Goal: Task Accomplishment & Management: Use online tool/utility

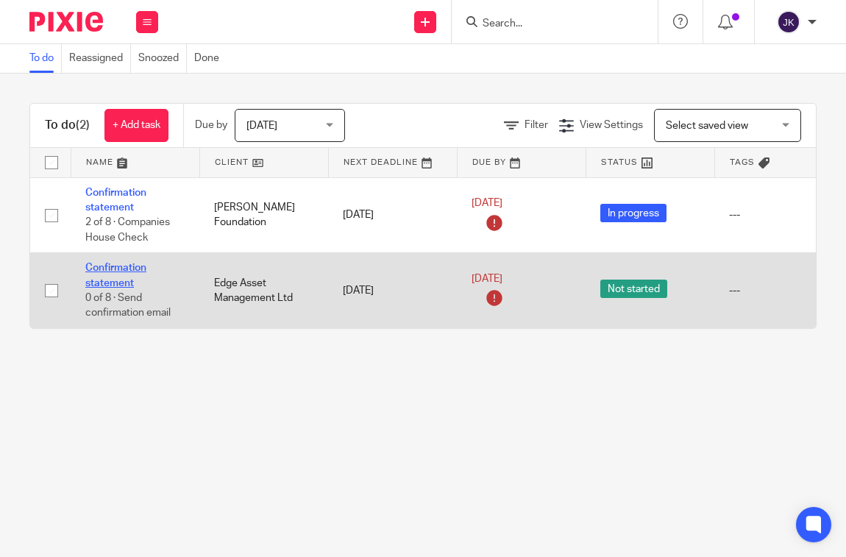
click at [110, 285] on link "Confirmation statement" at bounding box center [115, 275] width 61 height 25
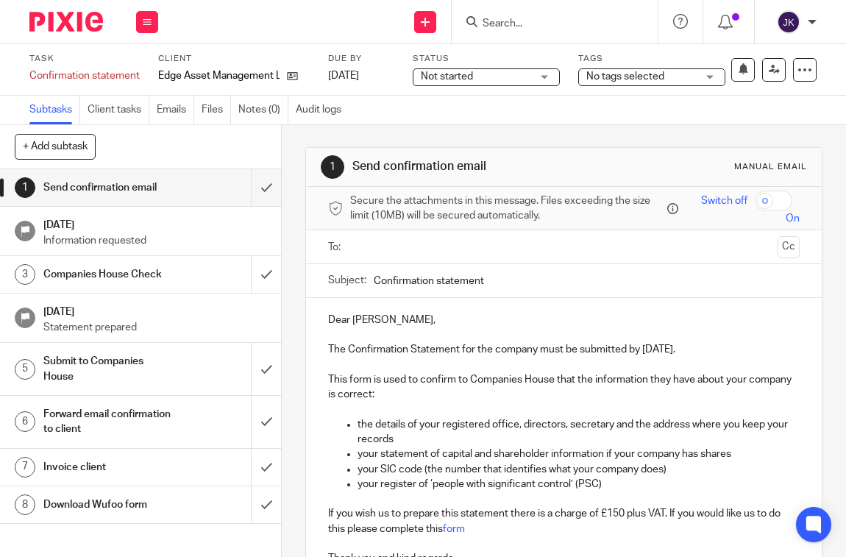
click at [813, 26] on div at bounding box center [811, 22] width 9 height 9
click at [771, 107] on li "Logout" at bounding box center [759, 102] width 97 height 21
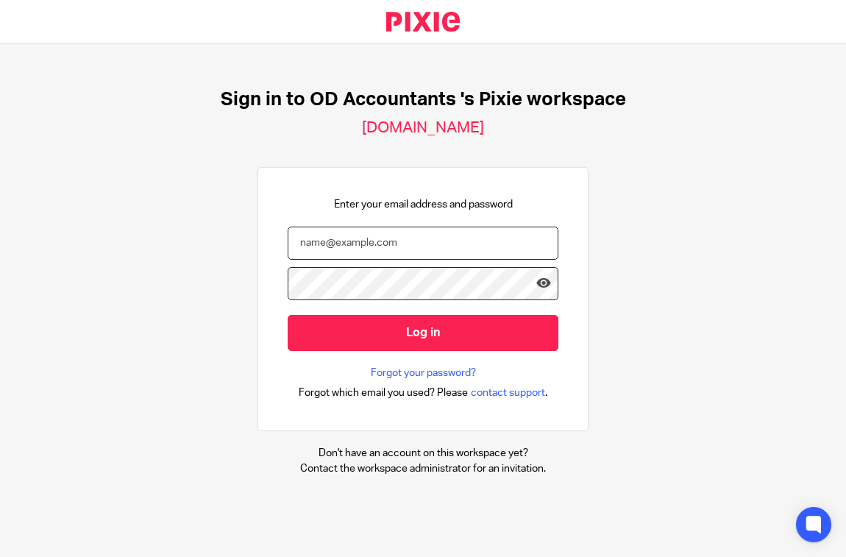
click at [394, 250] on input "email" at bounding box center [423, 242] width 271 height 33
type input "[EMAIL_ADDRESS][DOMAIN_NAME]"
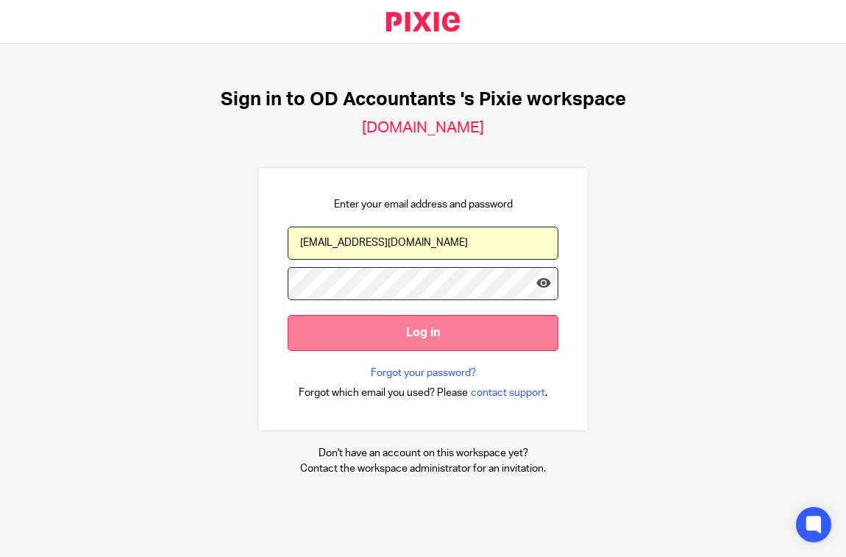
click at [379, 337] on input "Log in" at bounding box center [423, 333] width 271 height 36
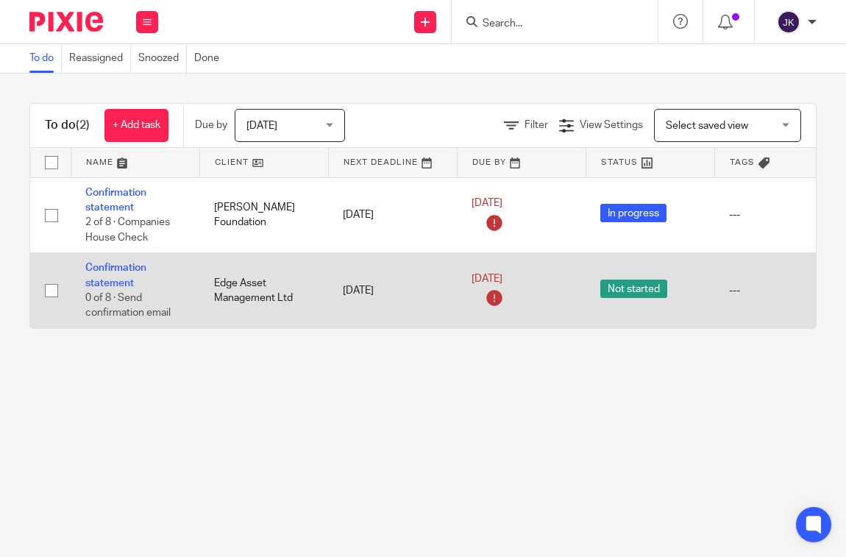
click at [115, 276] on td "Confirmation statement 0 of 8 · Send confirmation email" at bounding box center [135, 290] width 129 height 75
click at [121, 266] on link "Confirmation statement" at bounding box center [115, 275] width 61 height 25
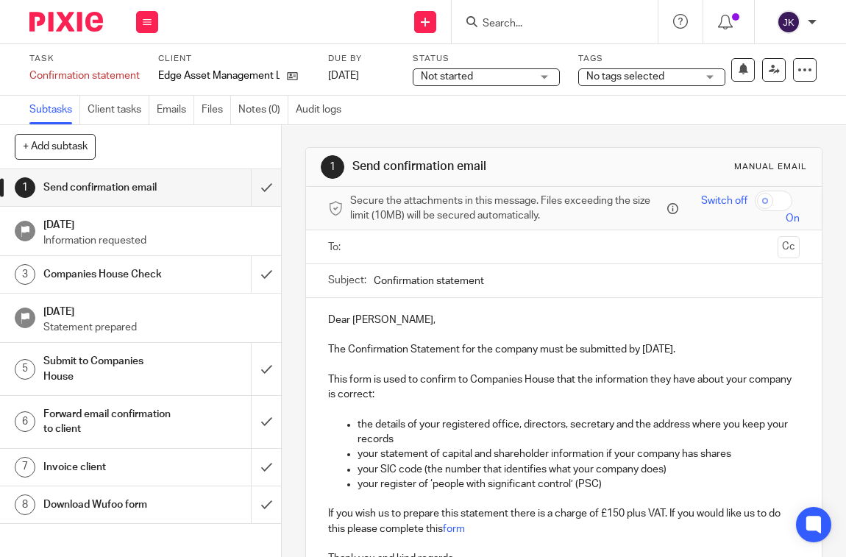
click at [378, 258] on ul at bounding box center [564, 247] width 426 height 24
click at [377, 250] on input "text" at bounding box center [562, 246] width 415 height 17
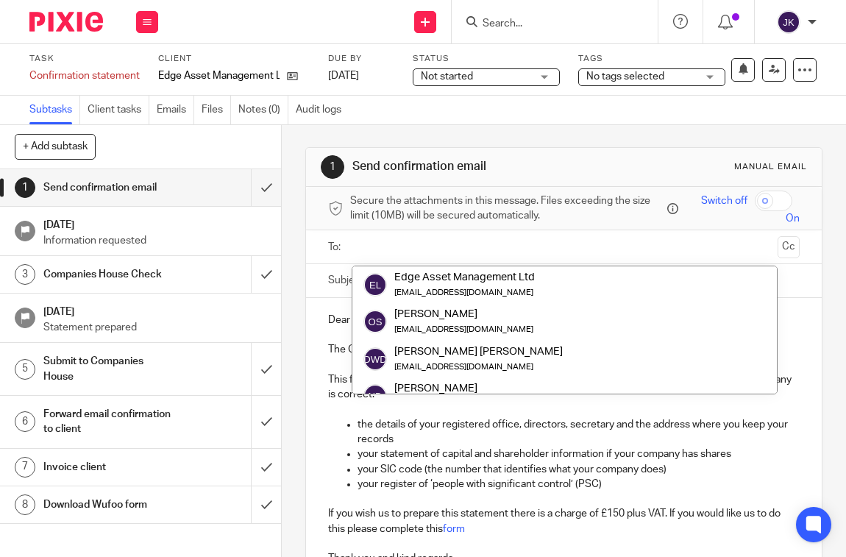
paste input "[EMAIL_ADDRESS][DOMAIN_NAME]"
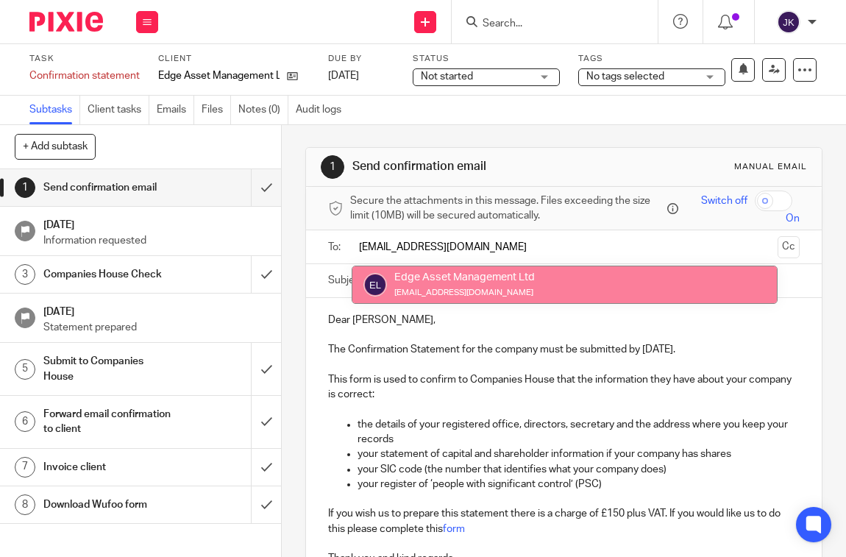
type input "eam_ltd@icloud.com"
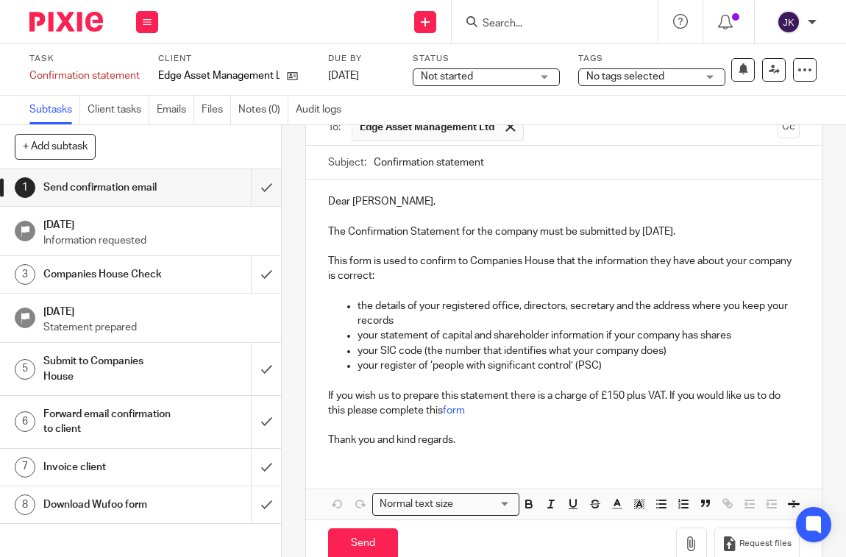
scroll to position [147, 0]
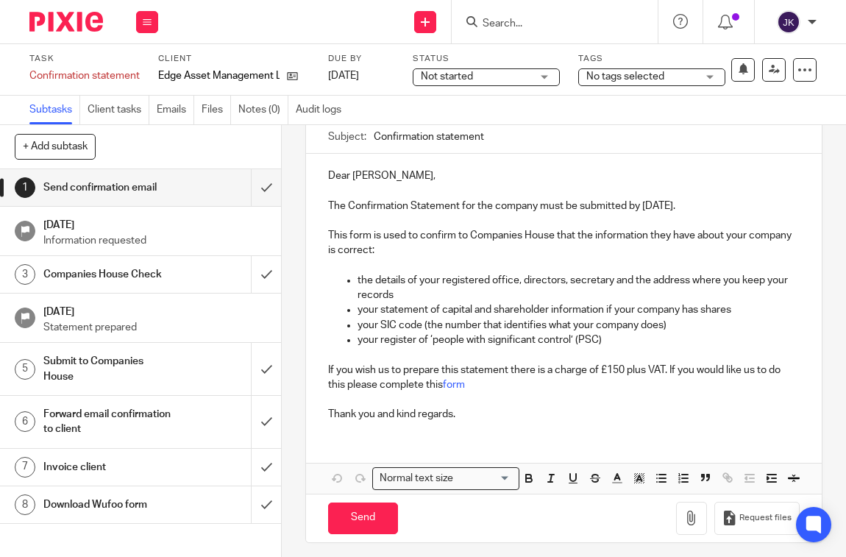
click at [529, 413] on p "Thank you and kind regards." at bounding box center [563, 414] width 471 height 15
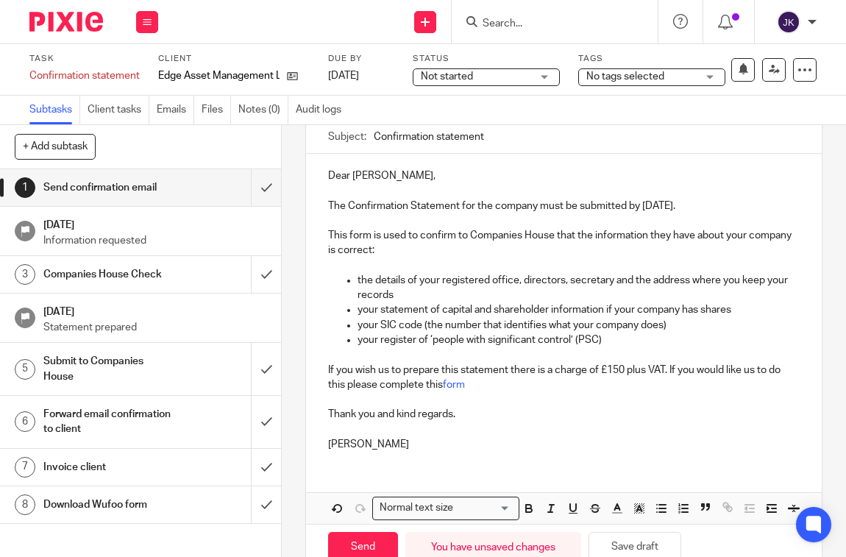
click at [471, 410] on p "Thank you and kind regards." at bounding box center [563, 414] width 471 height 15
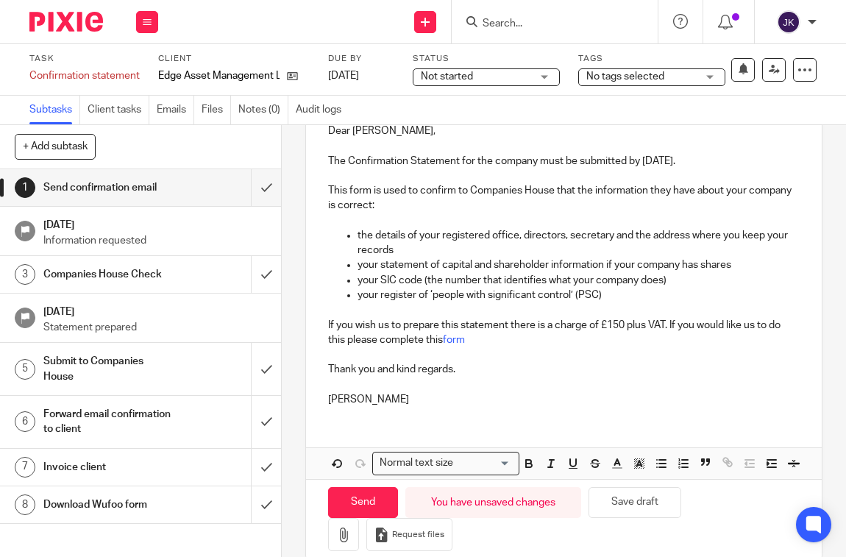
scroll to position [238, 0]
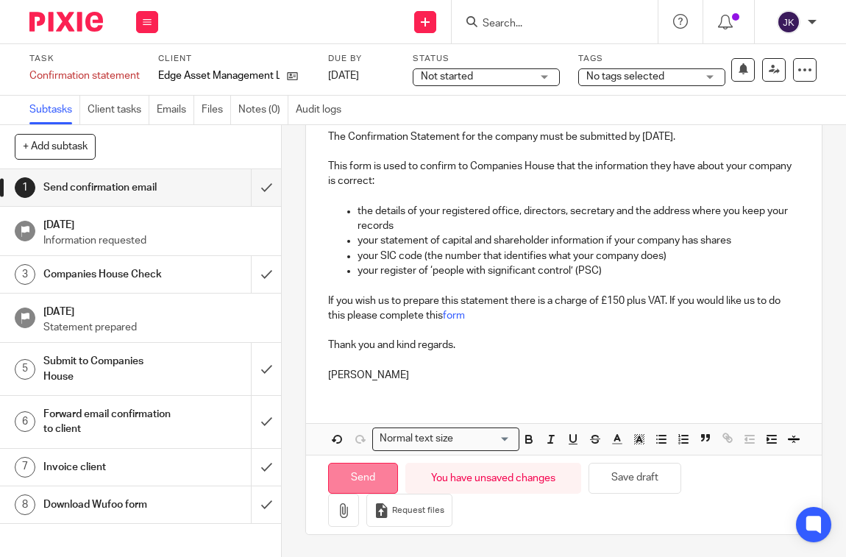
click at [370, 468] on input "Send" at bounding box center [363, 479] width 70 height 32
type input "Sent"
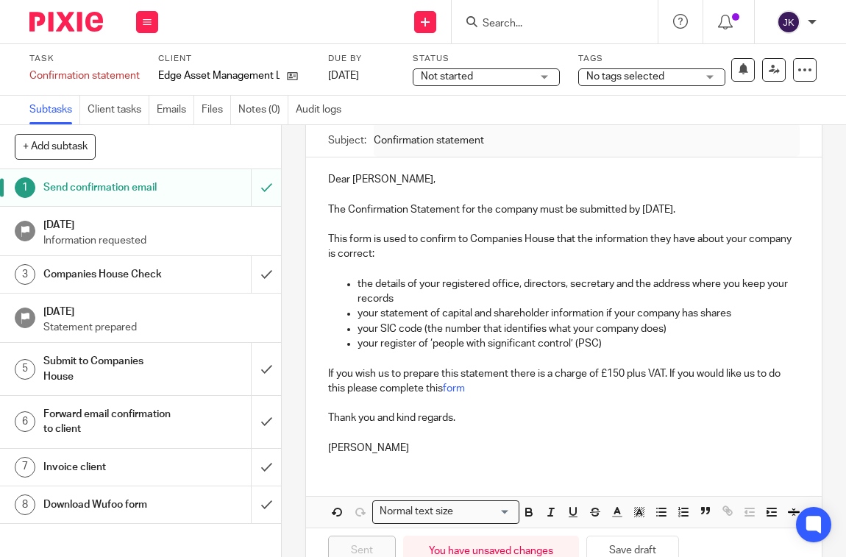
scroll to position [0, 0]
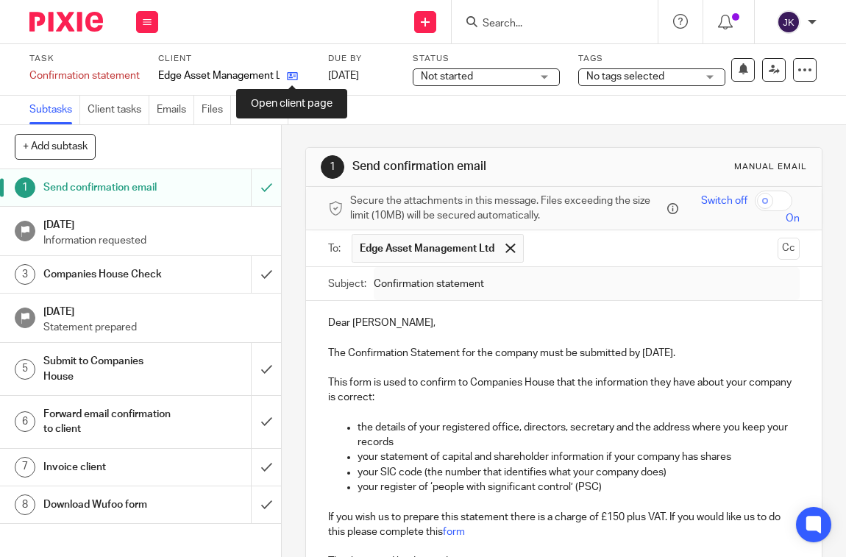
click at [290, 75] on icon at bounding box center [292, 76] width 11 height 11
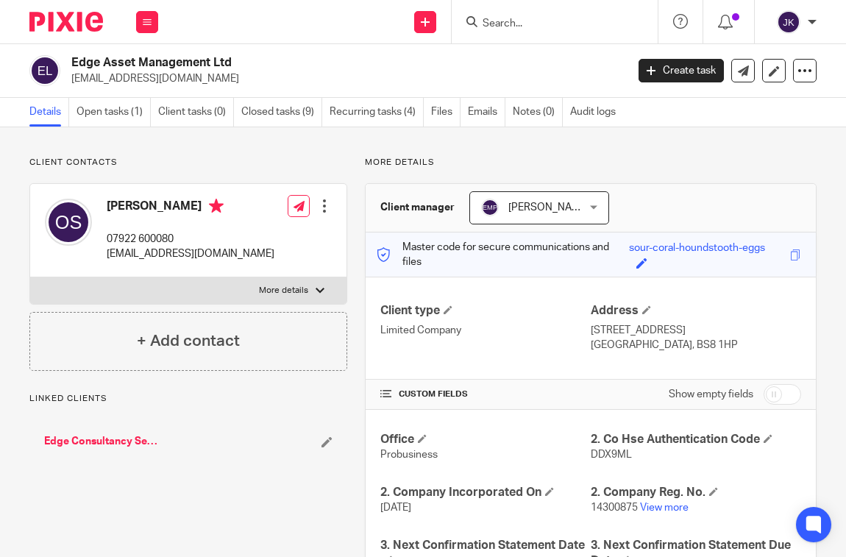
drag, startPoint x: 175, startPoint y: 80, endPoint x: 68, endPoint y: 78, distance: 106.6
click at [68, 78] on div "Edge Asset Management Ltd [EMAIL_ADDRESS][DOMAIN_NAME]" at bounding box center [322, 70] width 587 height 31
copy p "[EMAIL_ADDRESS][DOMAIN_NAME]"
click at [807, 21] on div "[PERSON_NAME]" at bounding box center [792, 22] width 47 height 24
click at [790, 61] on li "My profile" at bounding box center [759, 59] width 97 height 21
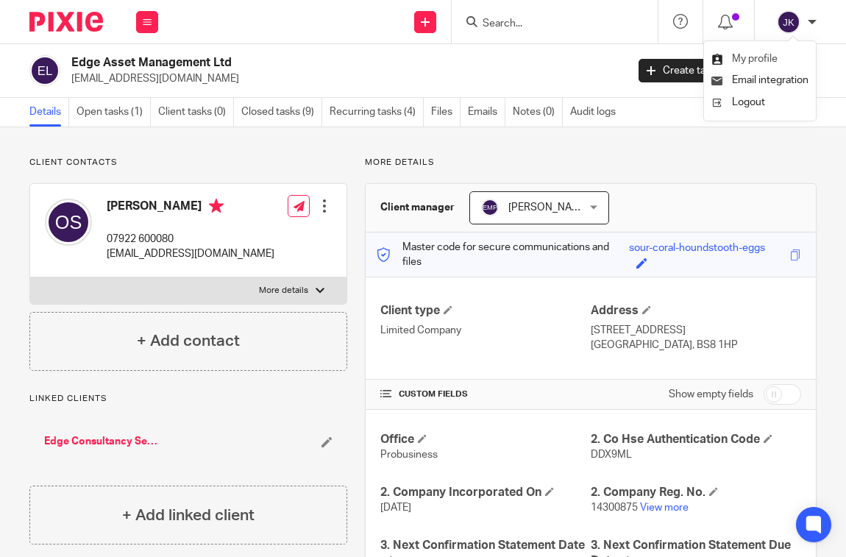
click at [744, 61] on span "My profile" at bounding box center [755, 59] width 46 height 10
click at [472, 99] on link "Emails" at bounding box center [487, 112] width 38 height 29
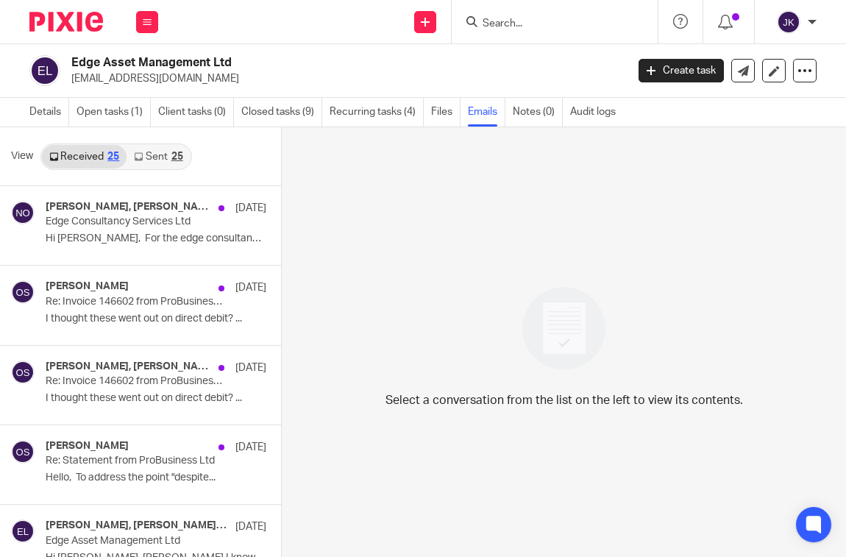
click at [180, 156] on div "25" at bounding box center [177, 156] width 12 height 10
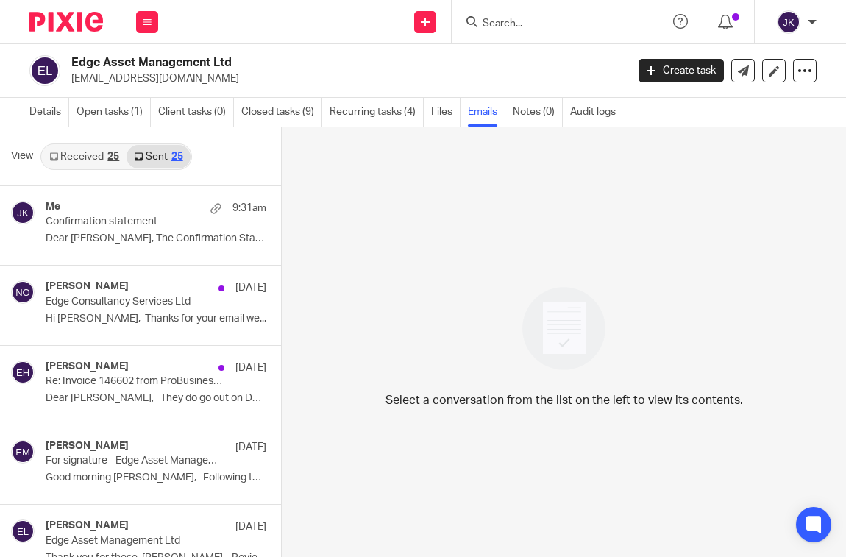
scroll to position [2, 0]
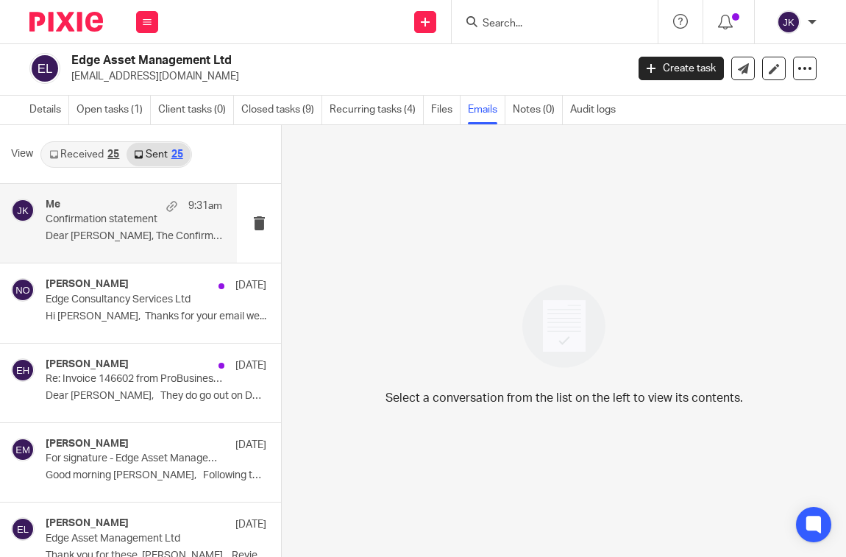
click at [145, 249] on div "Me 9:31am Confirmation statement Dear Oliver, The Confirmation Statement for..." at bounding box center [118, 223] width 237 height 79
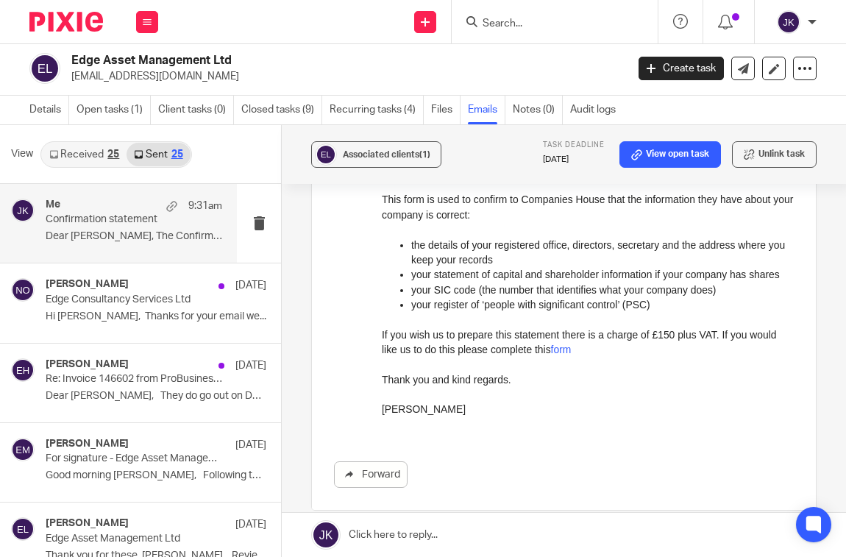
scroll to position [0, 0]
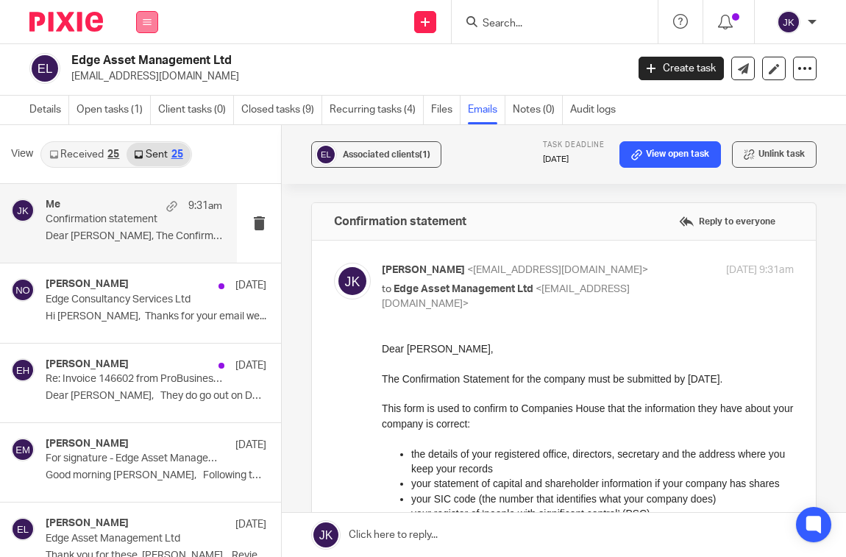
click at [140, 18] on button at bounding box center [147, 22] width 22 height 22
click at [146, 60] on li "Work" at bounding box center [146, 68] width 39 height 21
click at [134, 65] on link "Work" at bounding box center [139, 68] width 24 height 10
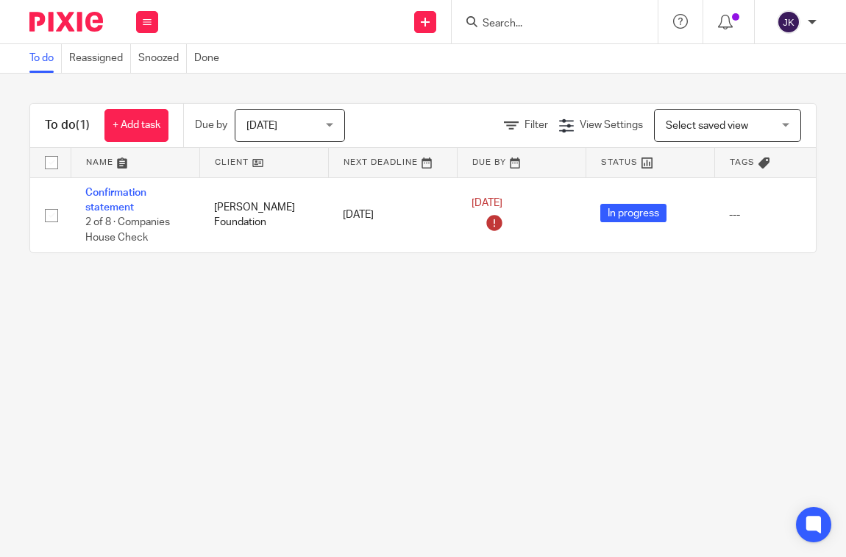
click at [303, 116] on span "[DATE]" at bounding box center [285, 125] width 78 height 31
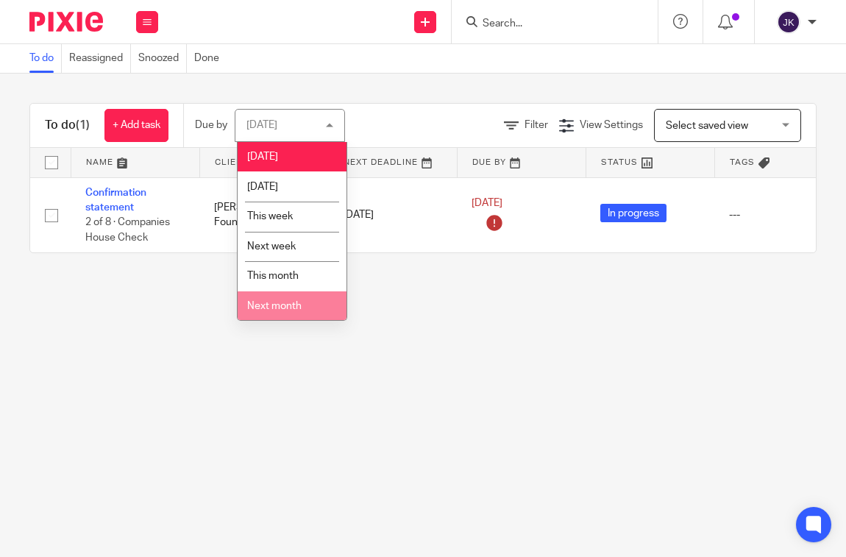
click at [287, 301] on span "Next month" at bounding box center [274, 306] width 54 height 10
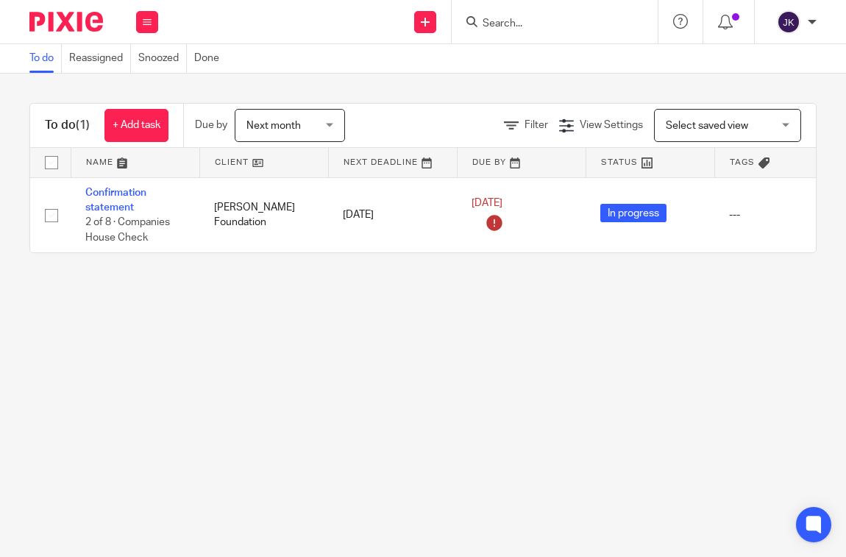
click at [298, 132] on span "Next month" at bounding box center [285, 125] width 78 height 31
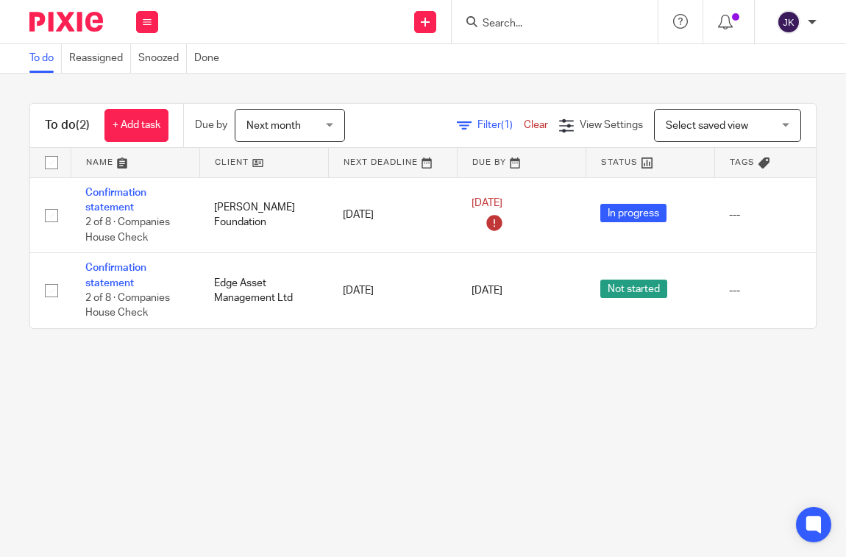
click at [304, 129] on span "Next month" at bounding box center [285, 125] width 78 height 31
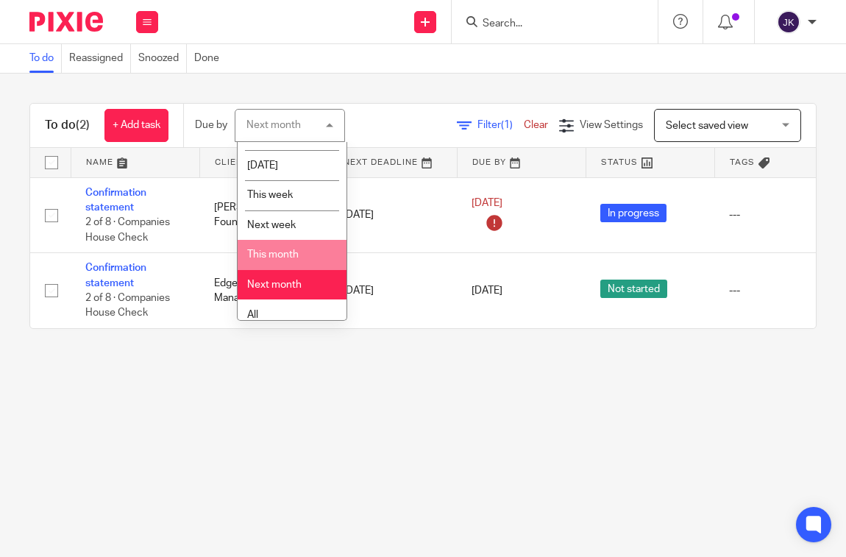
scroll to position [31, 0]
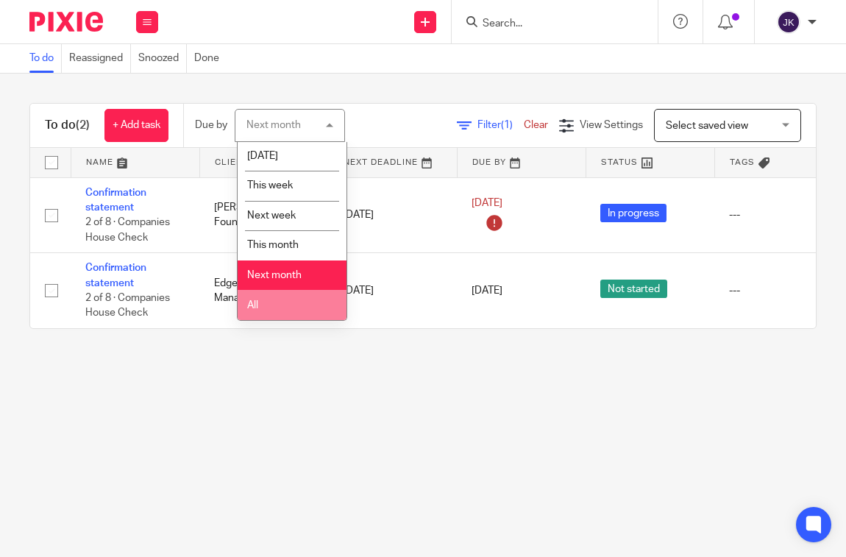
click at [272, 305] on li "All" at bounding box center [292, 305] width 109 height 30
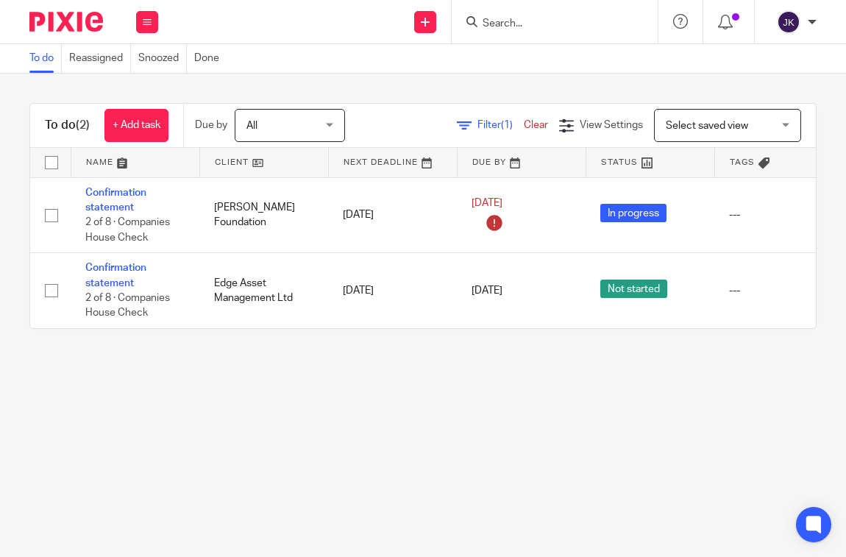
click at [232, 374] on main "To do Reassigned Snoozed Done To do (2) + Add task Due by All All [DATE] [DATE]…" at bounding box center [423, 278] width 846 height 557
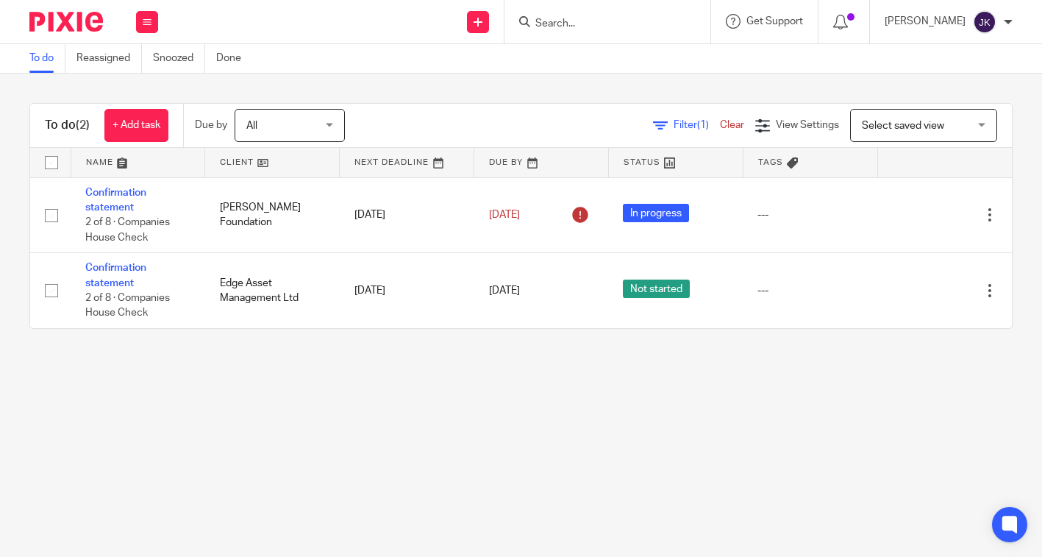
click at [475, 406] on main "To do Reassigned Snoozed Done To do (2) + Add task Due by All All [DATE] [DATE]…" at bounding box center [521, 278] width 1042 height 557
